Goal: Task Accomplishment & Management: Use online tool/utility

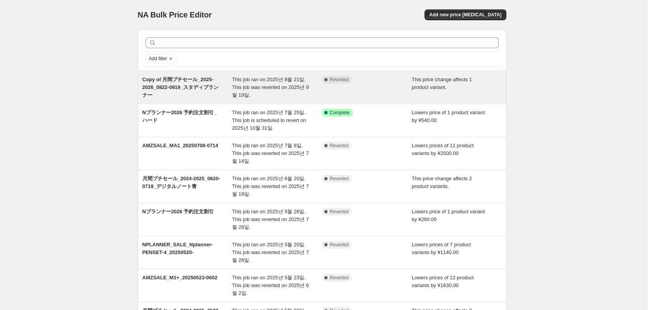
click at [173, 84] on span "Copy of 月間プチセール_2025-2026_0822-0919_スタディプランナー" at bounding box center [180, 86] width 76 height 21
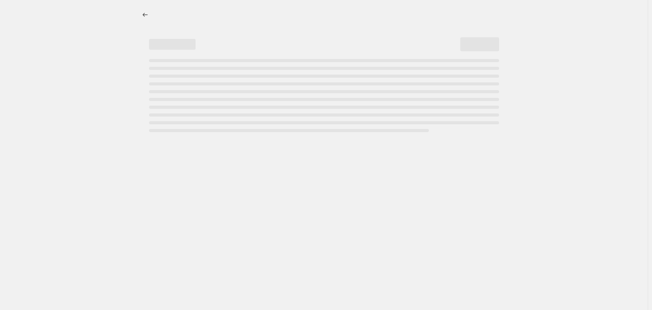
select select "bcap"
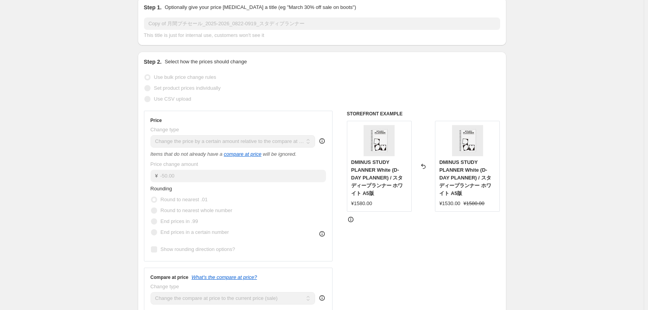
scroll to position [87, 0]
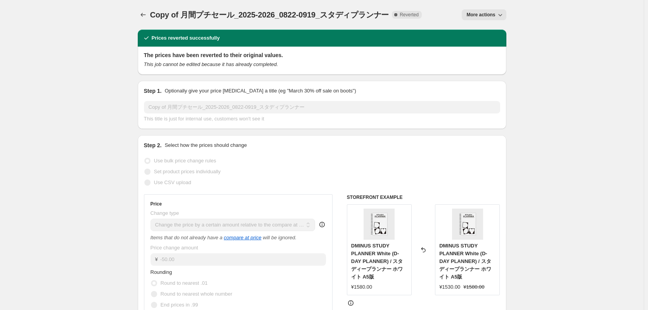
click at [499, 11] on icon "button" at bounding box center [500, 15] width 8 height 8
click at [496, 31] on span "Copy to new job" at bounding box center [488, 31] width 36 height 6
select select "bcap"
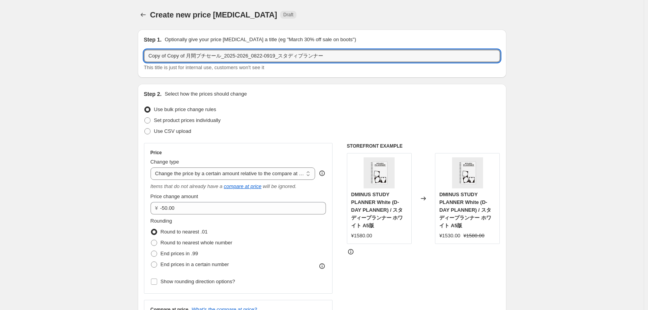
drag, startPoint x: 188, startPoint y: 59, endPoint x: 137, endPoint y: 57, distance: 50.9
click at [223, 57] on input "月間プチセール_2025-2026_0922-0_スタディプランナー" at bounding box center [322, 56] width 356 height 12
paste input "Writers note"
type input "月間プチセール_2025-2026_0922-1019_Writers note"
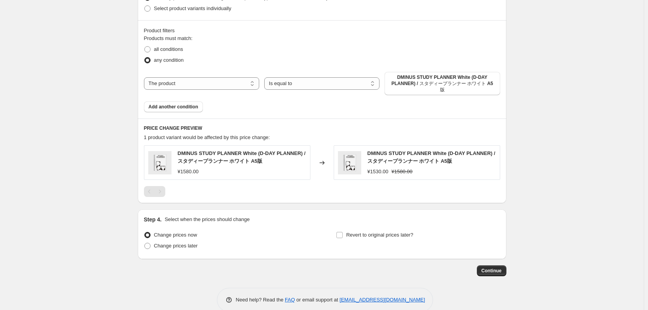
scroll to position [464, 0]
click at [417, 79] on span "DMINUS STUDY PLANNER White (D-DAY PLANNER) / スタディープランナー ホワイト A5版" at bounding box center [442, 83] width 106 height 19
click at [414, 83] on span "DMINUS STUDY PLANNER White (D-DAY PLANNER) / スタディープランナー ホワイト A5版" at bounding box center [442, 83] width 106 height 19
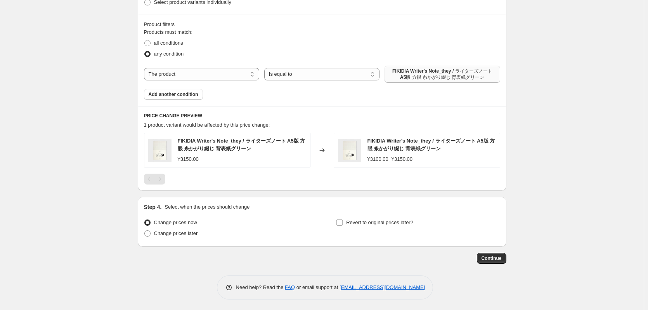
scroll to position [472, 0]
click at [197, 90] on span "Add another condition" at bounding box center [174, 93] width 50 height 6
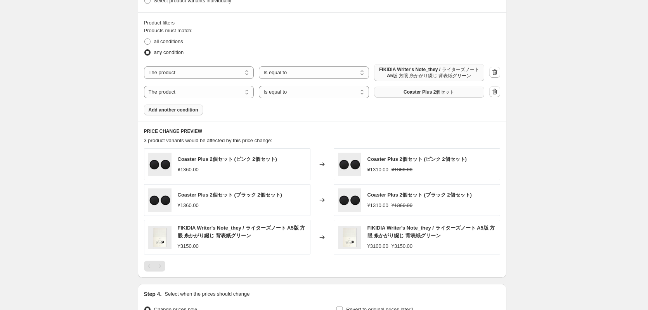
click at [396, 97] on button "Coaster Plus 2個セット" at bounding box center [429, 92] width 110 height 11
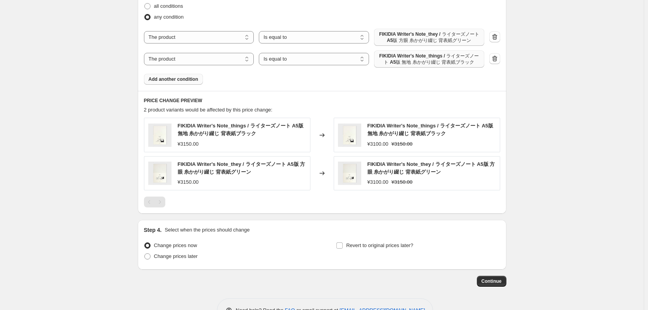
scroll to position [508, 0]
click at [182, 79] on span "Add another condition" at bounding box center [174, 79] width 50 height 6
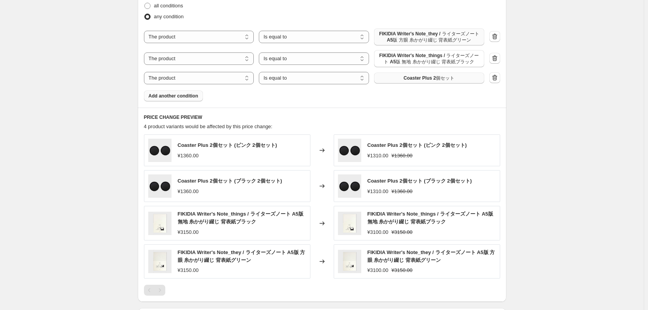
click at [403, 74] on button "Coaster Plus 2個セット" at bounding box center [429, 78] width 110 height 11
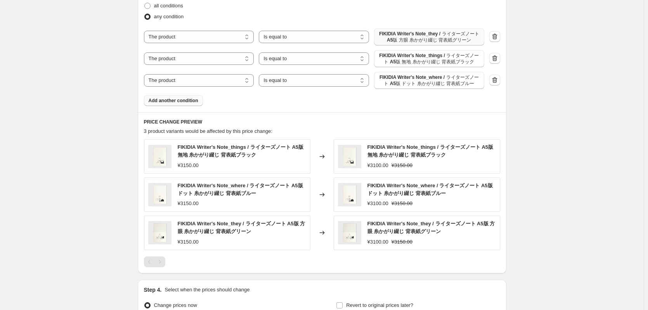
click at [189, 105] on button "Add another condition" at bounding box center [173, 100] width 59 height 11
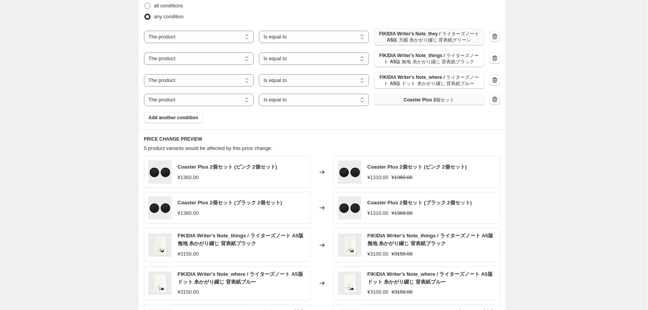
click at [406, 105] on button "Coaster Plus 2個セット" at bounding box center [429, 99] width 110 height 11
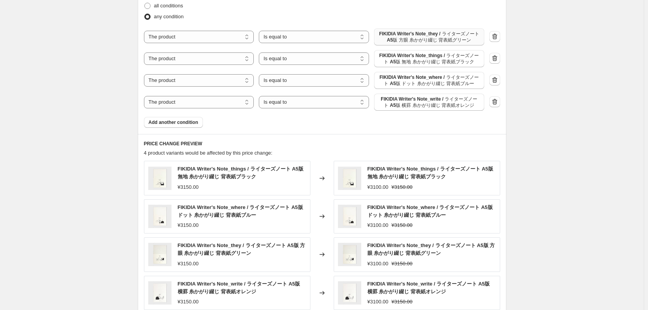
scroll to position [651, 0]
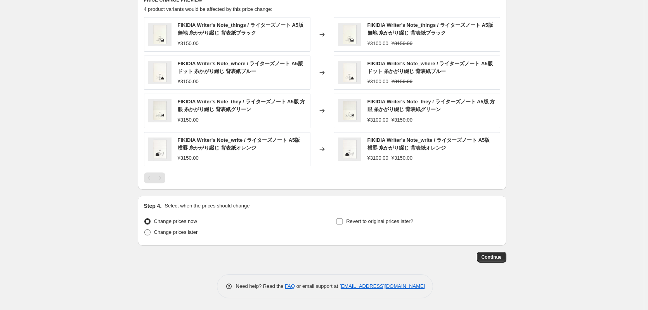
click at [147, 234] on span at bounding box center [147, 232] width 6 height 6
click at [145, 229] on input "Change prices later" at bounding box center [144, 229] width 0 height 0
radio input "true"
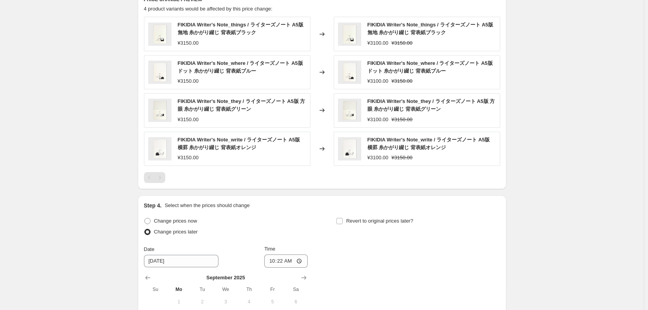
scroll to position [784, 0]
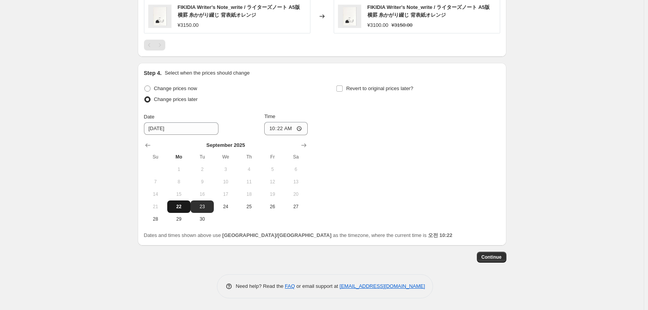
click at [177, 211] on button "22" at bounding box center [178, 206] width 23 height 12
type input "[DATE]"
click at [340, 90] on input "Revert to original prices later?" at bounding box center [339, 88] width 6 height 6
checkbox input "true"
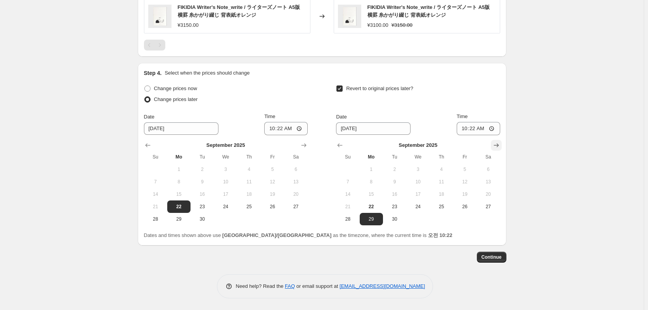
click at [495, 143] on icon "Show next month, October 2025" at bounding box center [496, 145] width 8 height 8
click at [355, 204] on span "19" at bounding box center [347, 206] width 17 height 6
type input "[DATE]"
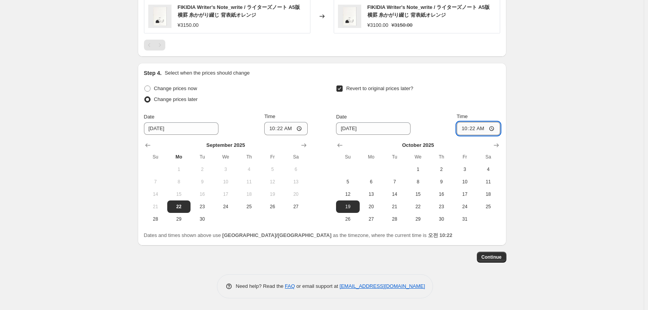
click at [483, 127] on input "10:22" at bounding box center [478, 128] width 43 height 13
click at [494, 128] on input "10:22" at bounding box center [478, 128] width 43 height 13
type input "23:59"
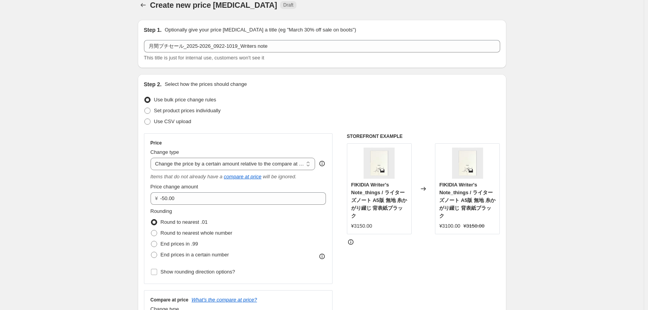
scroll to position [0, 0]
